Goal: Find specific page/section: Find specific page/section

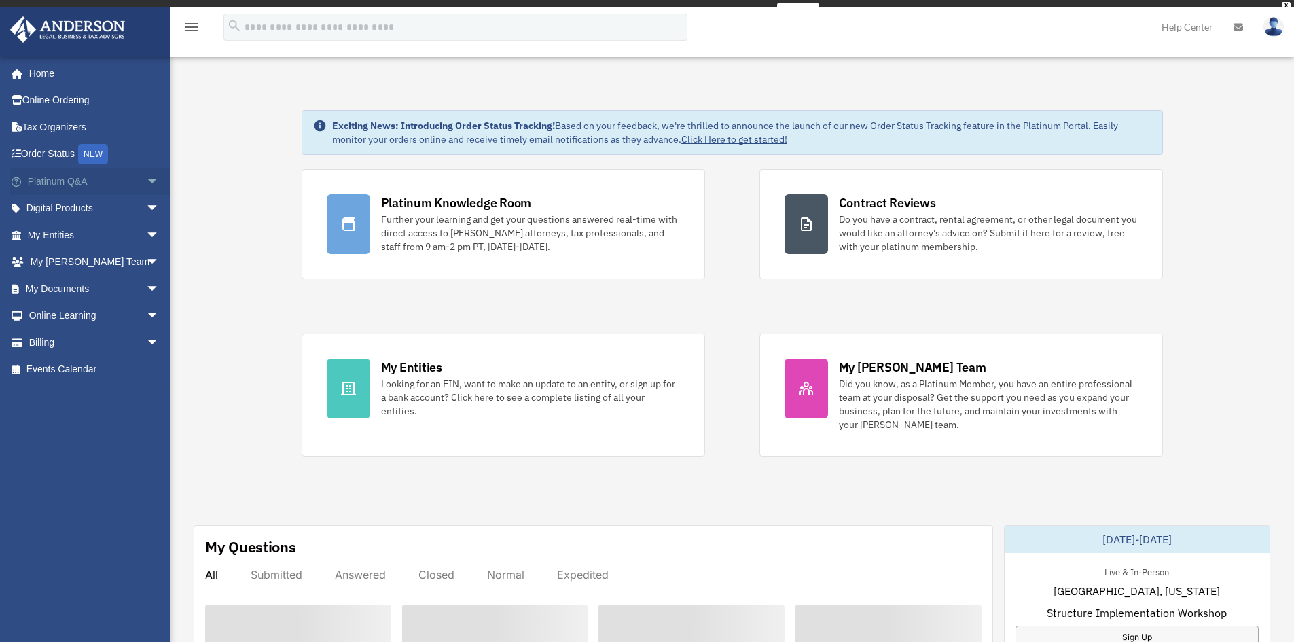
click at [146, 185] on span "arrow_drop_down" at bounding box center [159, 182] width 27 height 28
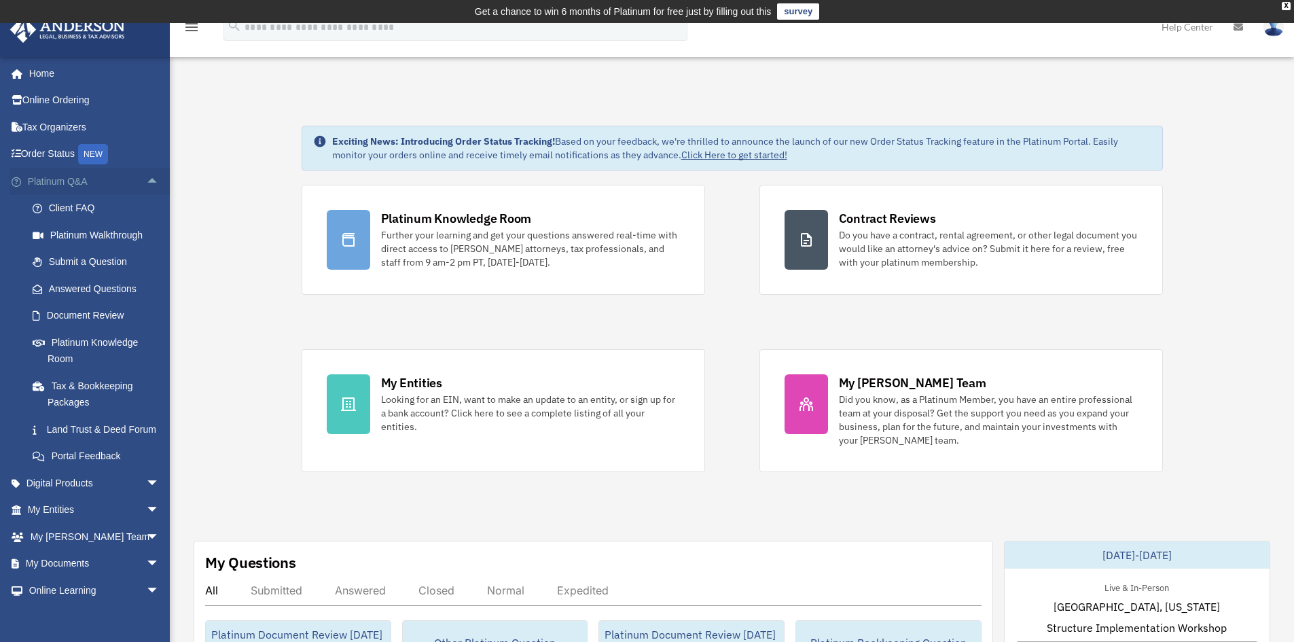
click at [146, 185] on span "arrow_drop_up" at bounding box center [159, 182] width 27 height 28
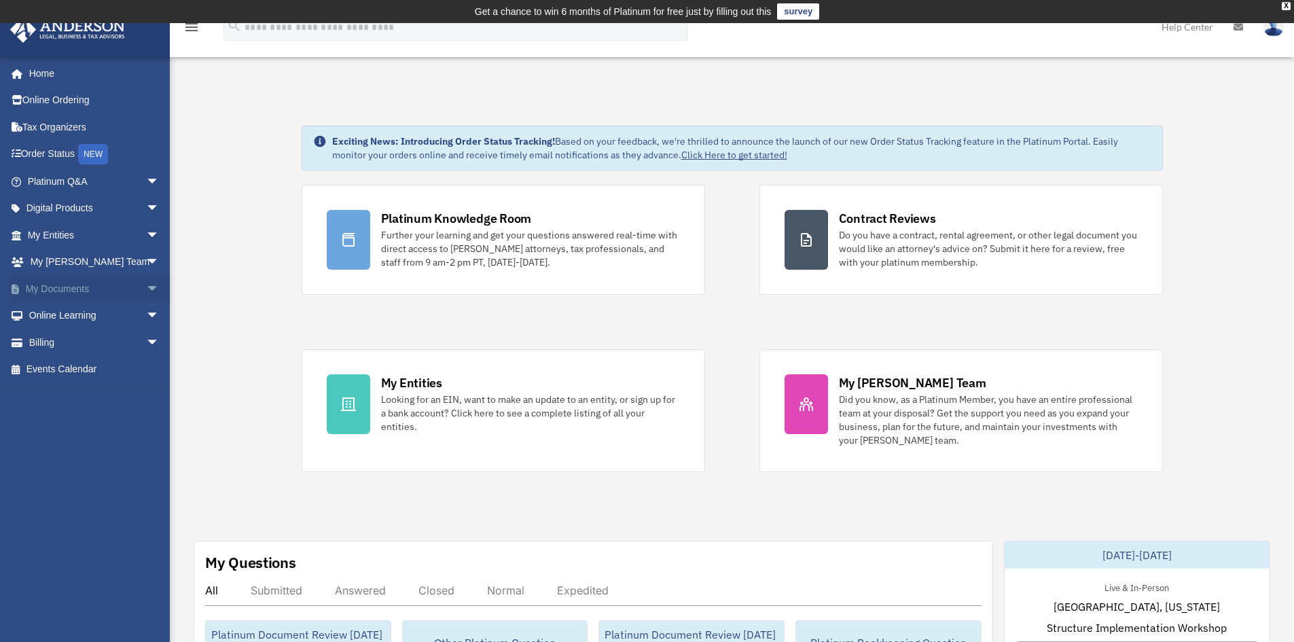
click at [146, 288] on span "arrow_drop_down" at bounding box center [159, 289] width 27 height 28
click at [75, 371] on link "Forms Library" at bounding box center [99, 369] width 161 height 27
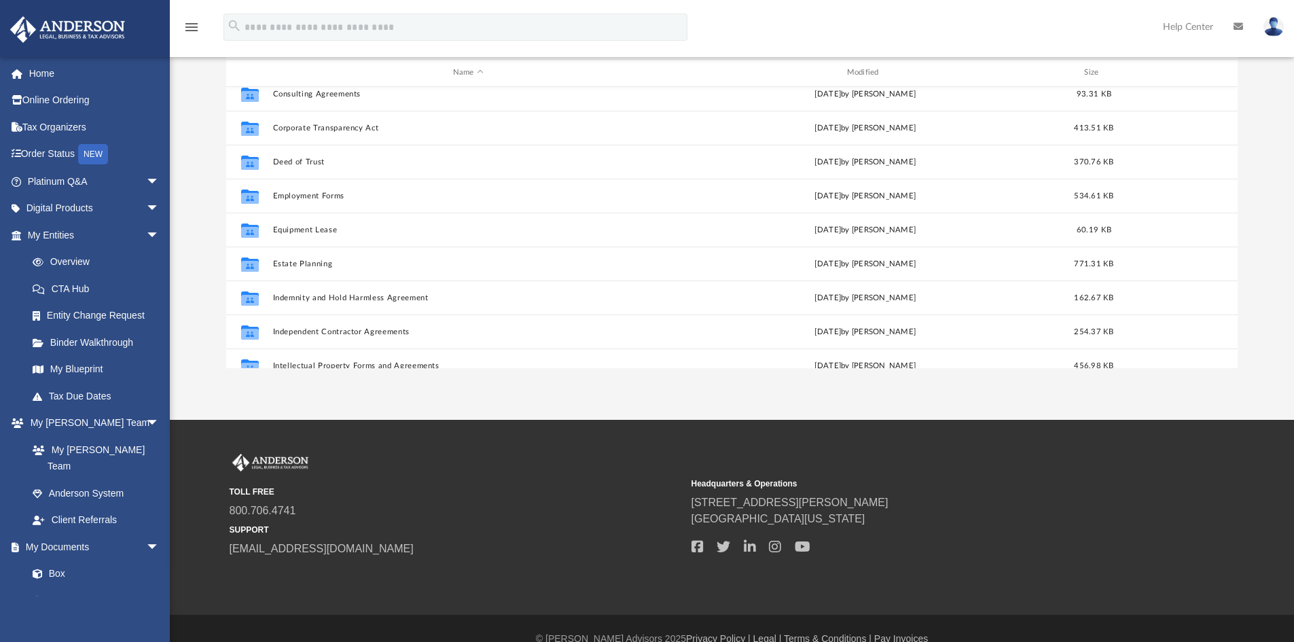
scroll to position [194, 0]
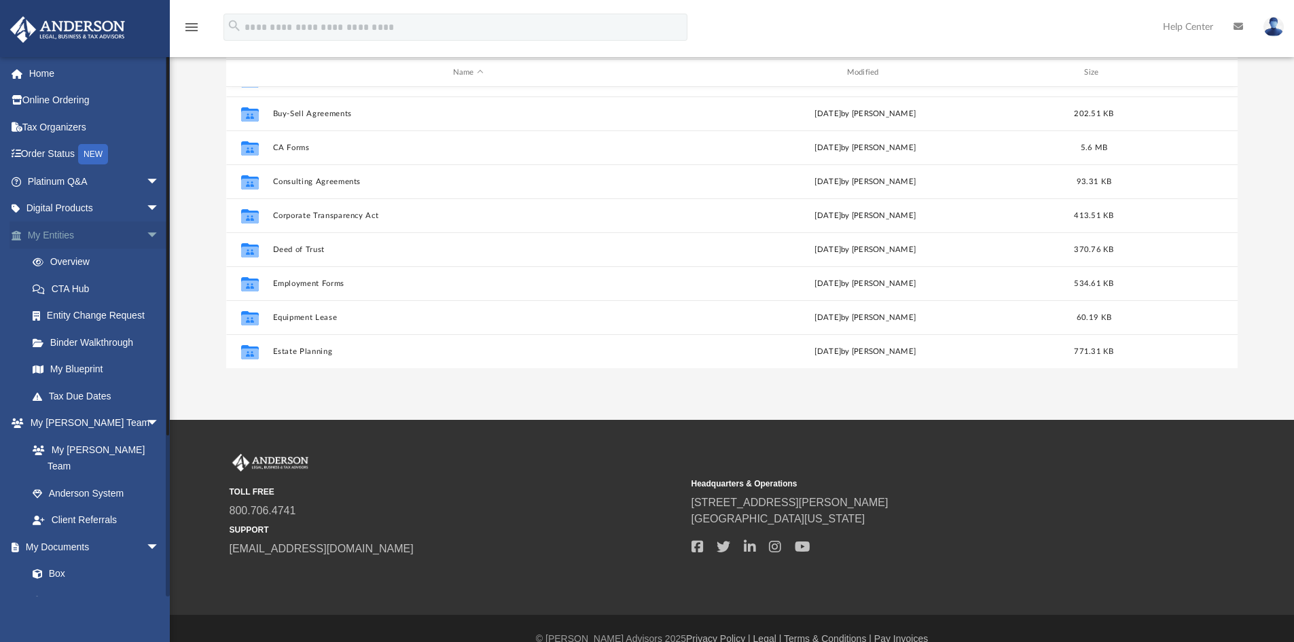
click at [146, 232] on span "arrow_drop_down" at bounding box center [159, 235] width 27 height 28
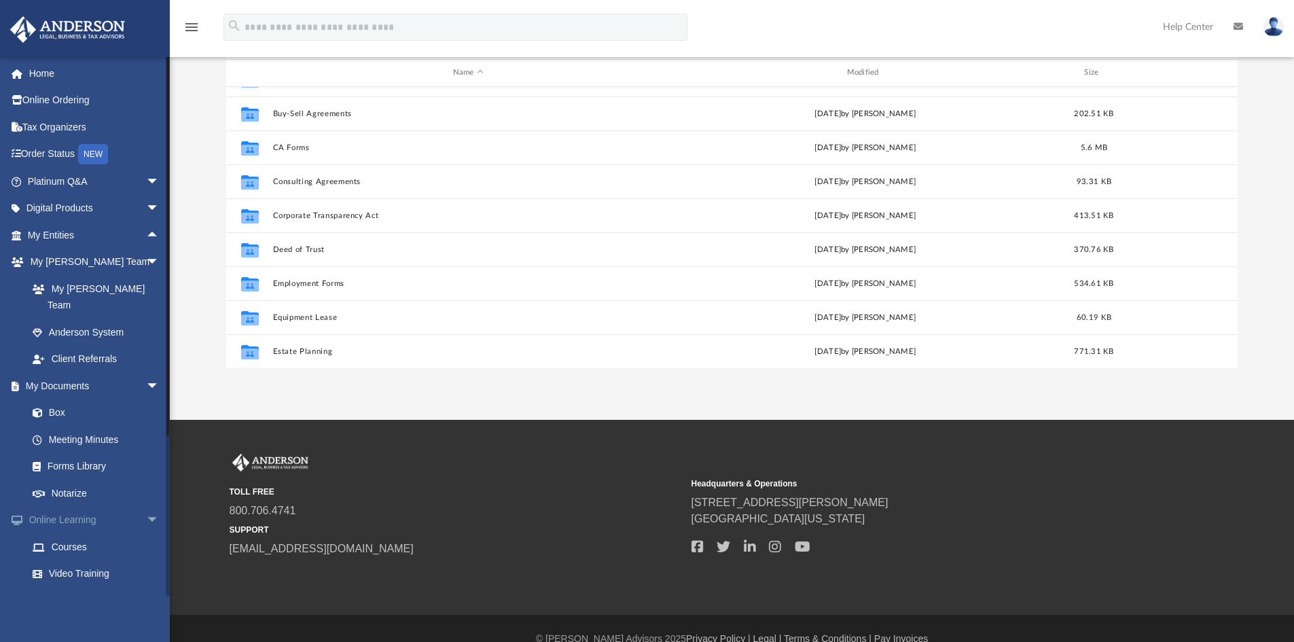
click at [146, 507] on span "arrow_drop_down" at bounding box center [159, 521] width 27 height 28
click at [70, 426] on link "Meeting Minutes" at bounding box center [99, 439] width 161 height 27
